Goal: Task Accomplishment & Management: Use online tool/utility

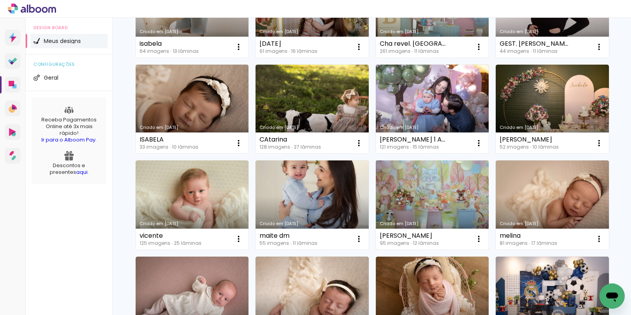
scroll to position [132, 0]
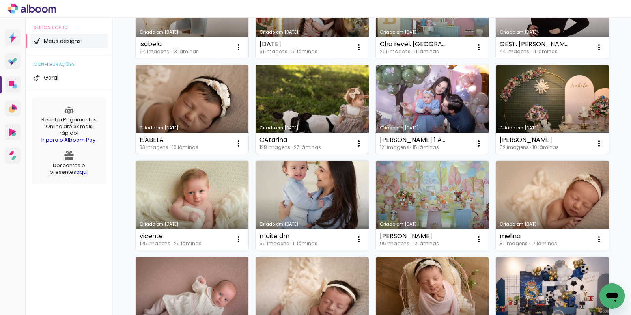
click at [369, 94] on link "Criado em [DATE]" at bounding box center [312, 109] width 113 height 89
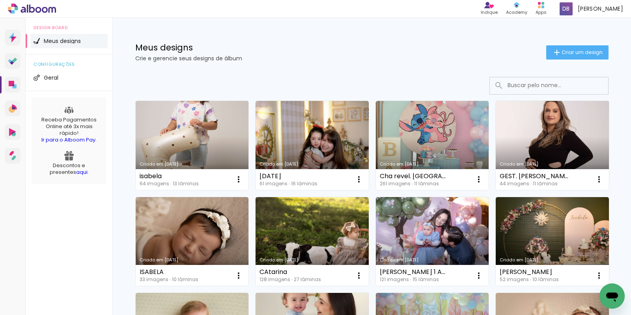
click at [496, 190] on link "Criado em [DATE]" at bounding box center [552, 145] width 113 height 89
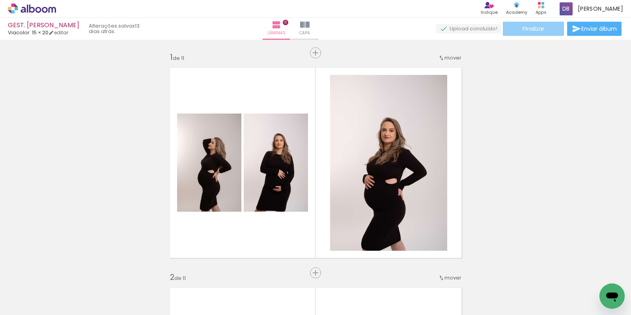
click at [531, 31] on span "Finalizar" at bounding box center [534, 29] width 22 height 6
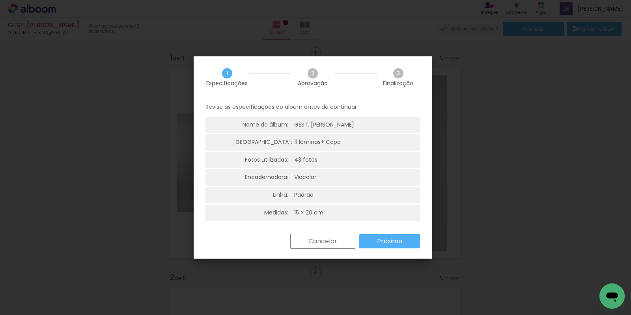
click at [0, 0] on slot "Próximo" at bounding box center [0, 0] width 0 height 0
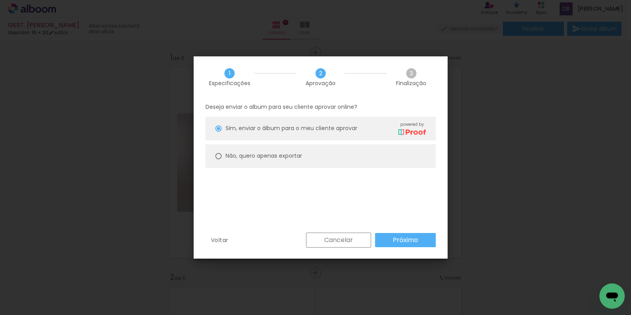
click at [0, 0] on slot "Não, quero apenas exportar" at bounding box center [0, 0] width 0 height 0
type paper-radio-button "on"
click at [390, 239] on paper-button "Próximo" at bounding box center [405, 240] width 61 height 14
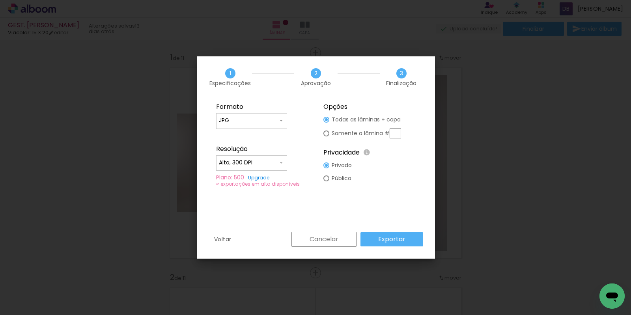
click at [0, 0] on slot "Exportar" at bounding box center [0, 0] width 0 height 0
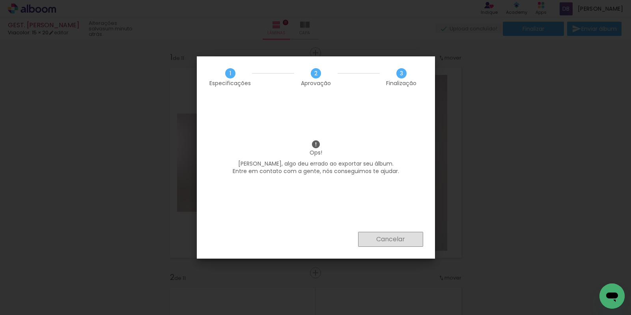
click at [0, 0] on slot "Cancelar" at bounding box center [0, 0] width 0 height 0
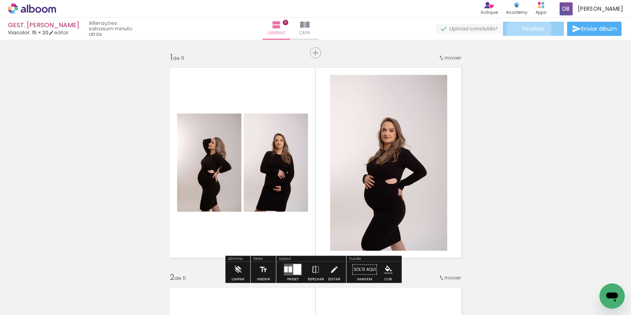
click at [526, 30] on span "Finalizar" at bounding box center [534, 29] width 22 height 6
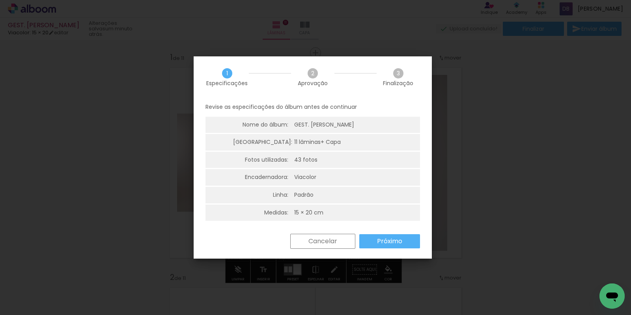
click at [388, 235] on paper-button "Próximo" at bounding box center [390, 241] width 61 height 14
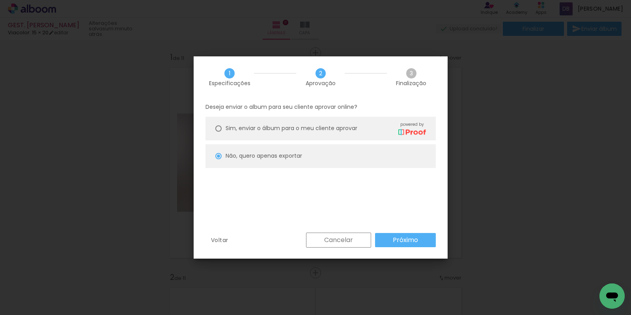
click at [405, 246] on paper-button "Próximo" at bounding box center [405, 240] width 61 height 14
type input "Alta, 300 DPI"
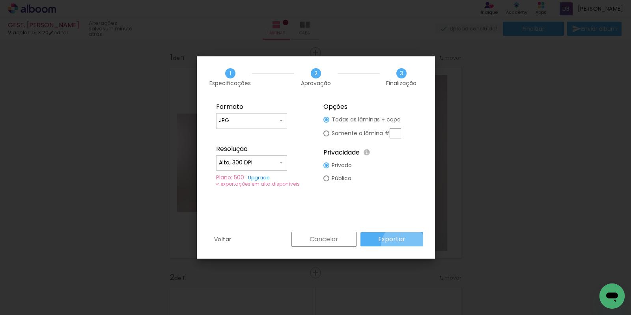
click at [404, 245] on paper-button "Exportar" at bounding box center [392, 239] width 63 height 14
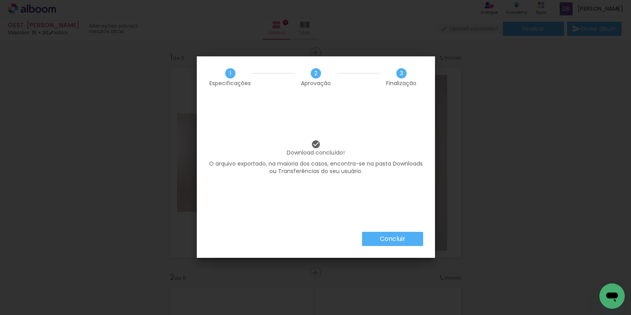
click at [389, 245] on paper-button "Concluir" at bounding box center [392, 239] width 61 height 14
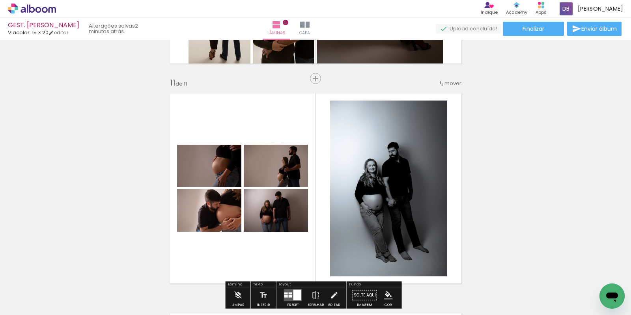
scroll to position [2175, 0]
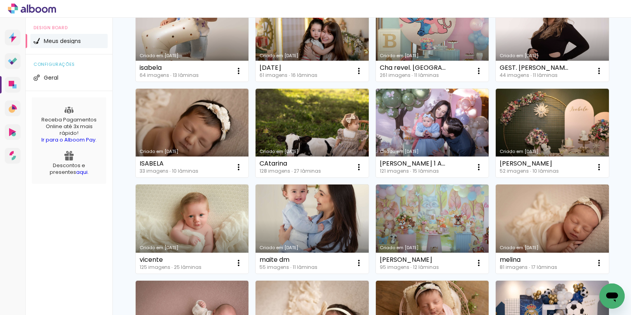
scroll to position [100, 0]
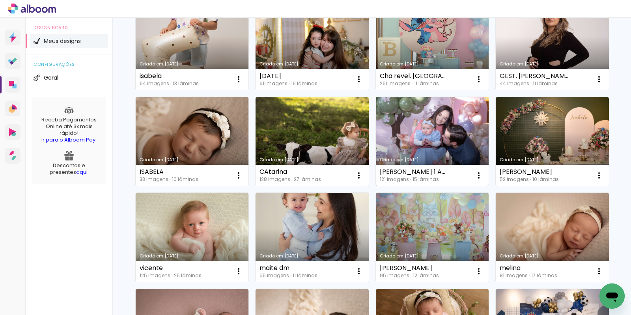
click at [376, 186] on link "Criado em [DATE]" at bounding box center [432, 141] width 113 height 89
